Goal: Task Accomplishment & Management: Manage account settings

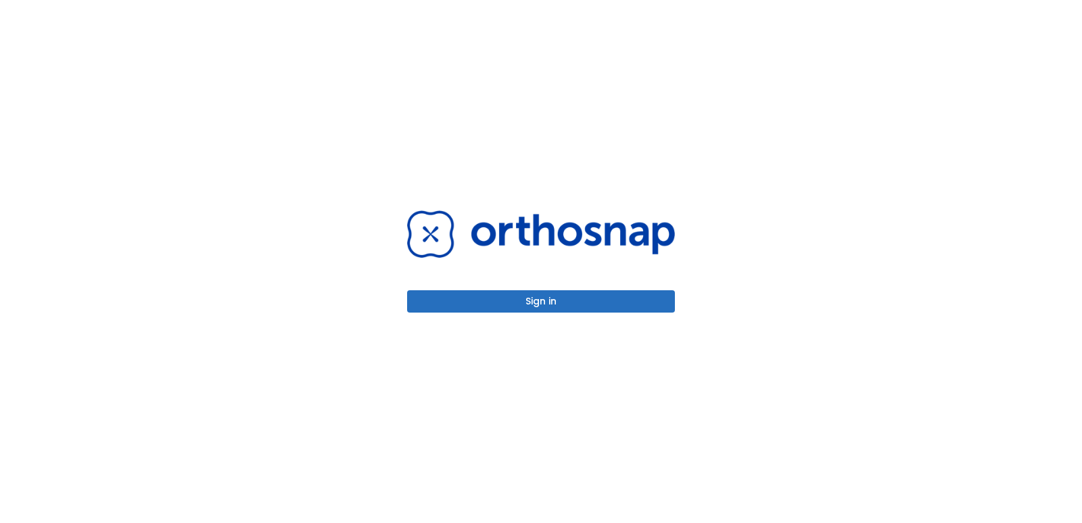
click at [563, 319] on div "Sign in" at bounding box center [541, 261] width 300 height 523
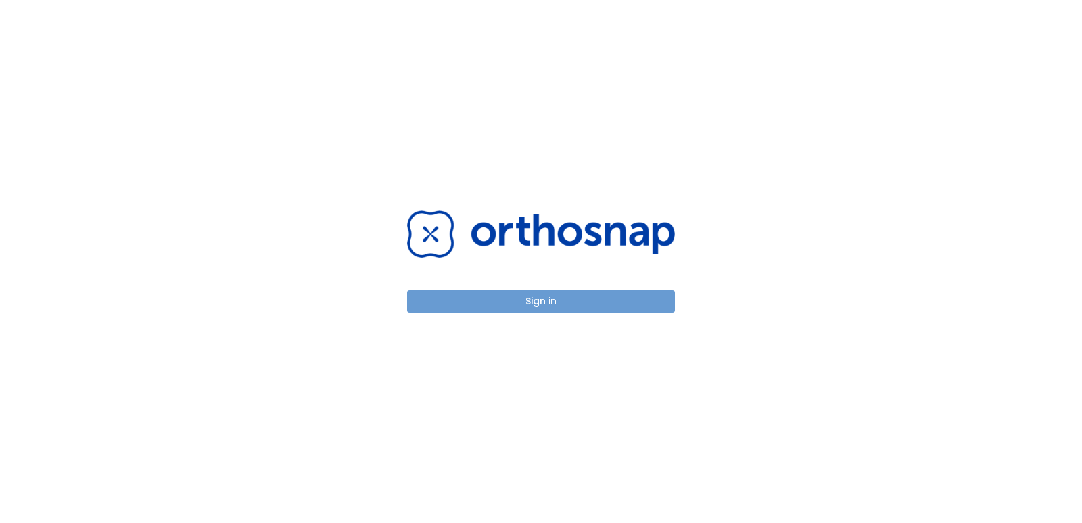
click at [570, 310] on button "Sign in" at bounding box center [541, 301] width 268 height 22
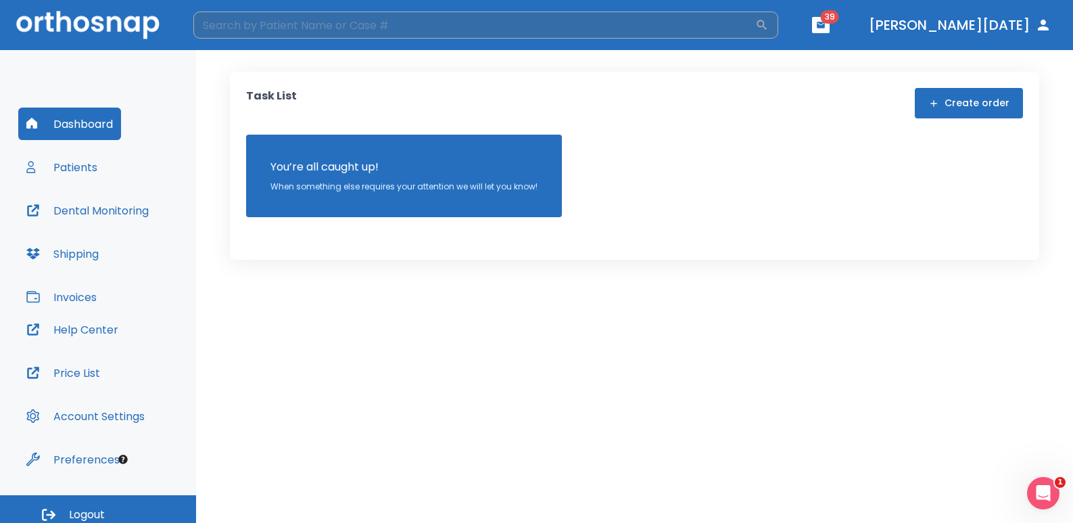
drag, startPoint x: 492, startPoint y: 47, endPoint x: 487, endPoint y: 29, distance: 18.4
click at [492, 44] on header "​ 39 [PERSON_NAME][DATE]" at bounding box center [536, 25] width 1073 height 50
click at [487, 29] on input "search" at bounding box center [474, 24] width 562 height 27
type input "[PERSON_NAME]"
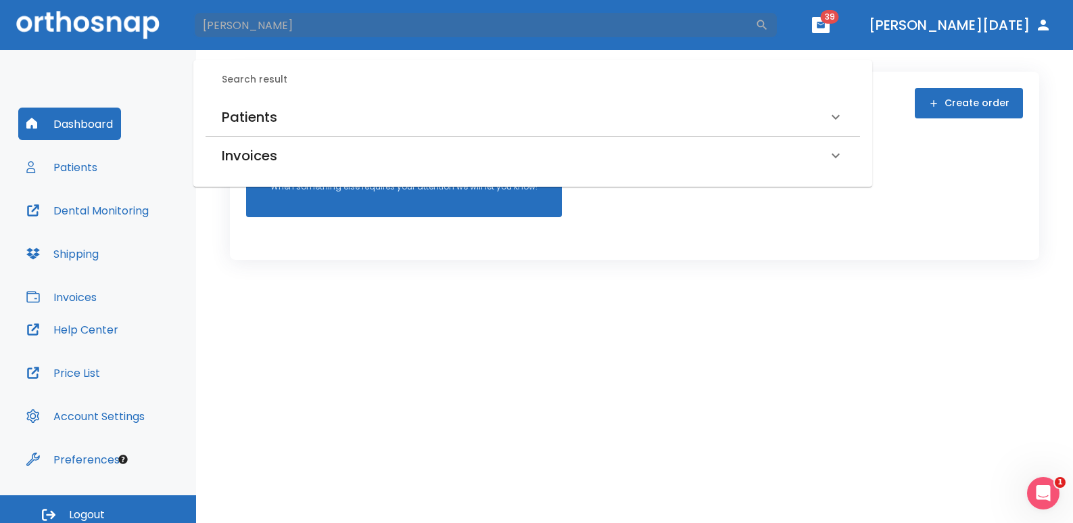
click at [185, 105] on div "Dashboard Patients Dental Monitoring Shipping Invoices Help Center Price List A…" at bounding box center [98, 272] width 196 height 445
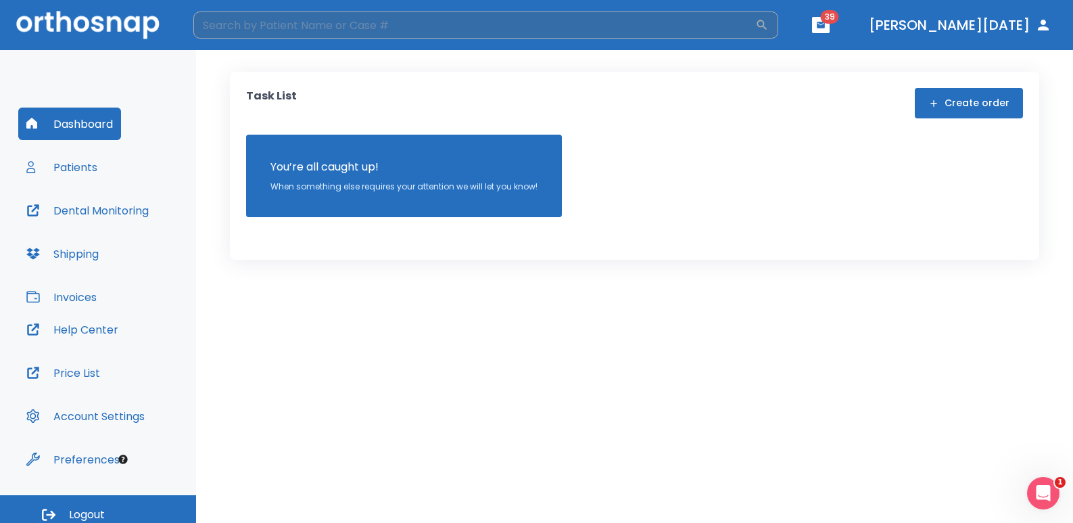
click at [237, 32] on input "search" at bounding box center [474, 24] width 562 height 27
type input "[PERSON_NAME]"
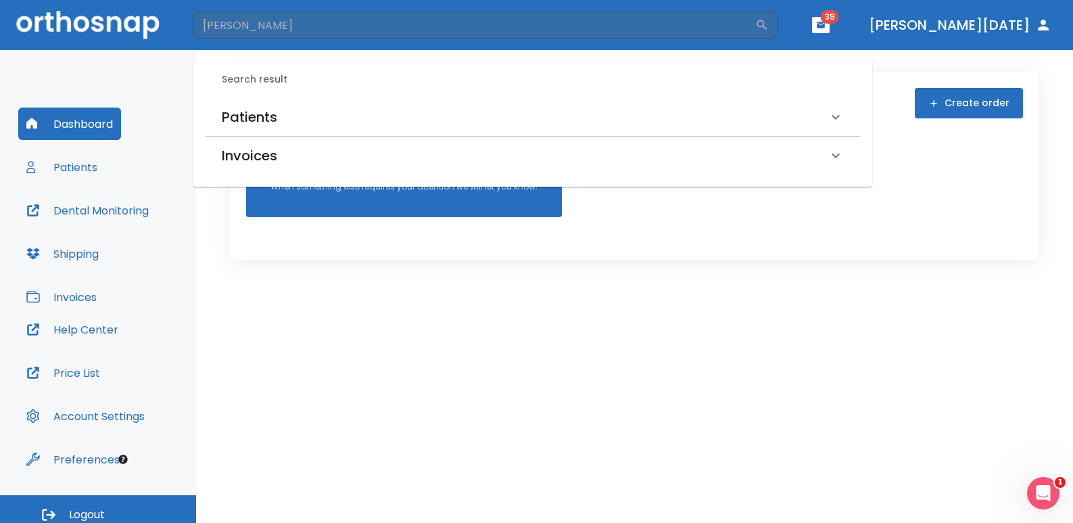
click at [274, 116] on h6 "Patients" at bounding box center [249, 117] width 55 height 22
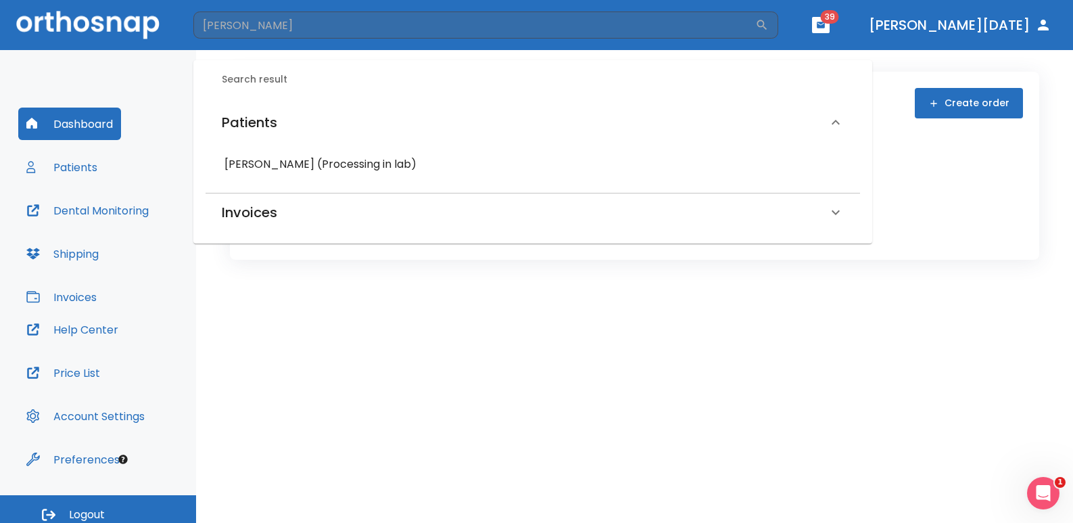
click at [273, 116] on h6 "Patients" at bounding box center [249, 123] width 55 height 22
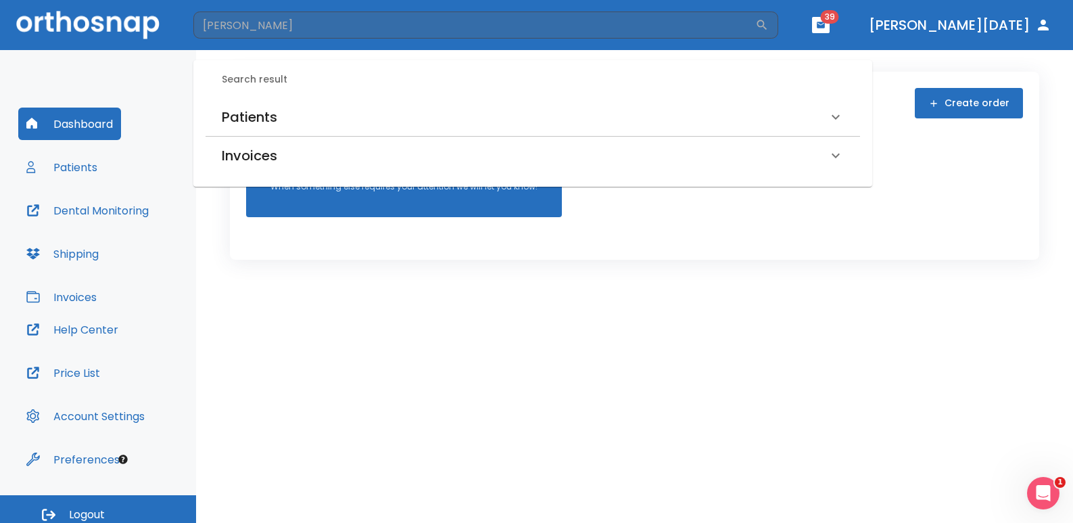
click at [265, 103] on div "Patients" at bounding box center [533, 117] width 655 height 38
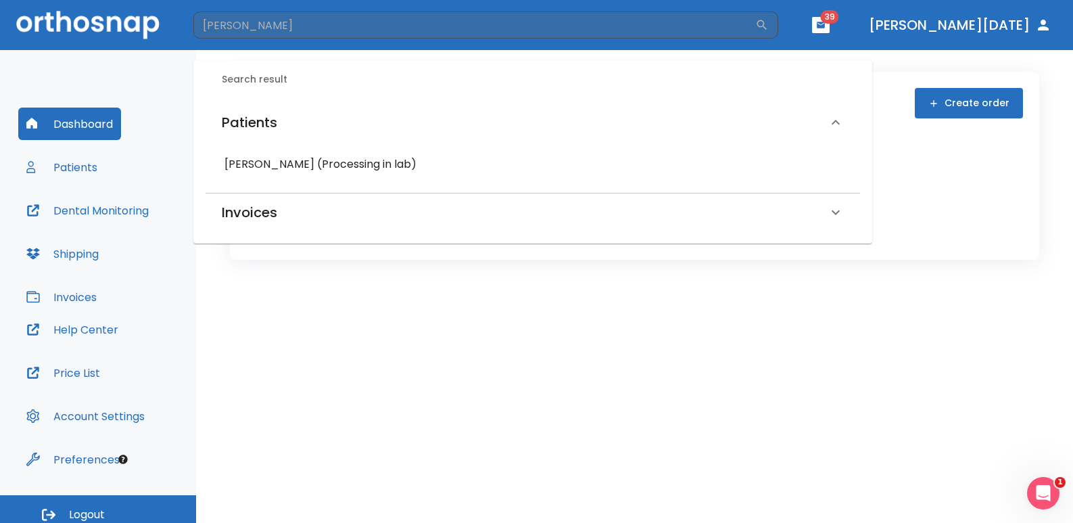
click at [292, 168] on h6 "[PERSON_NAME] (Processing in lab)" at bounding box center [533, 164] width 617 height 19
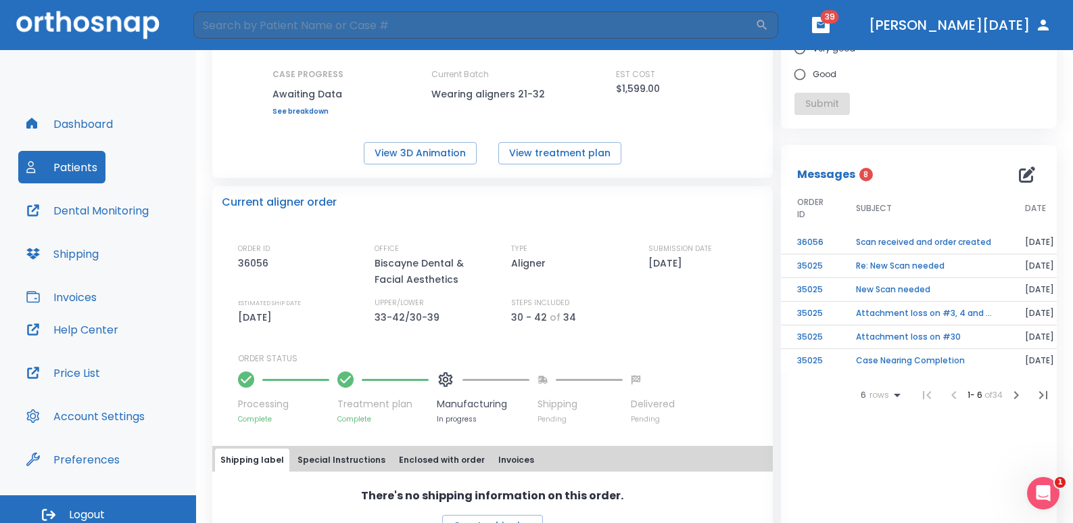
scroll to position [338, 0]
